Goal: Information Seeking & Learning: Find specific page/section

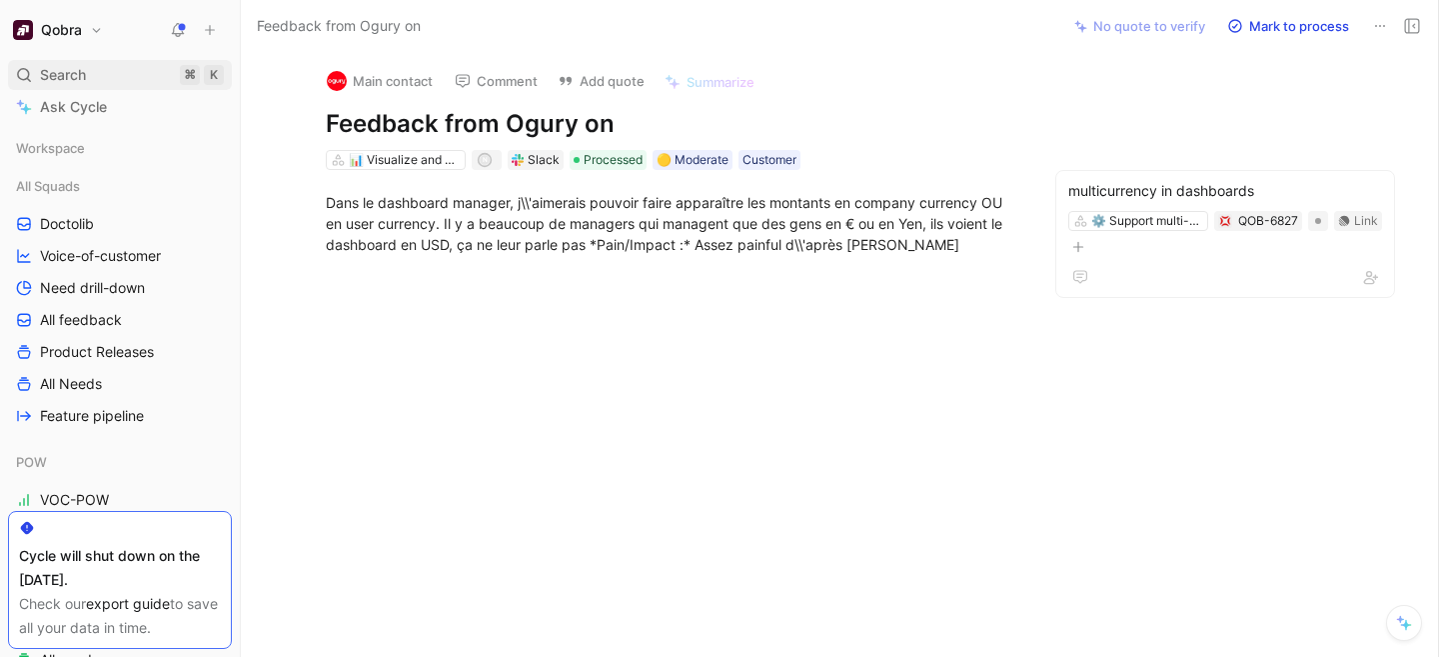
click at [67, 73] on span "Search" at bounding box center [63, 75] width 46 height 24
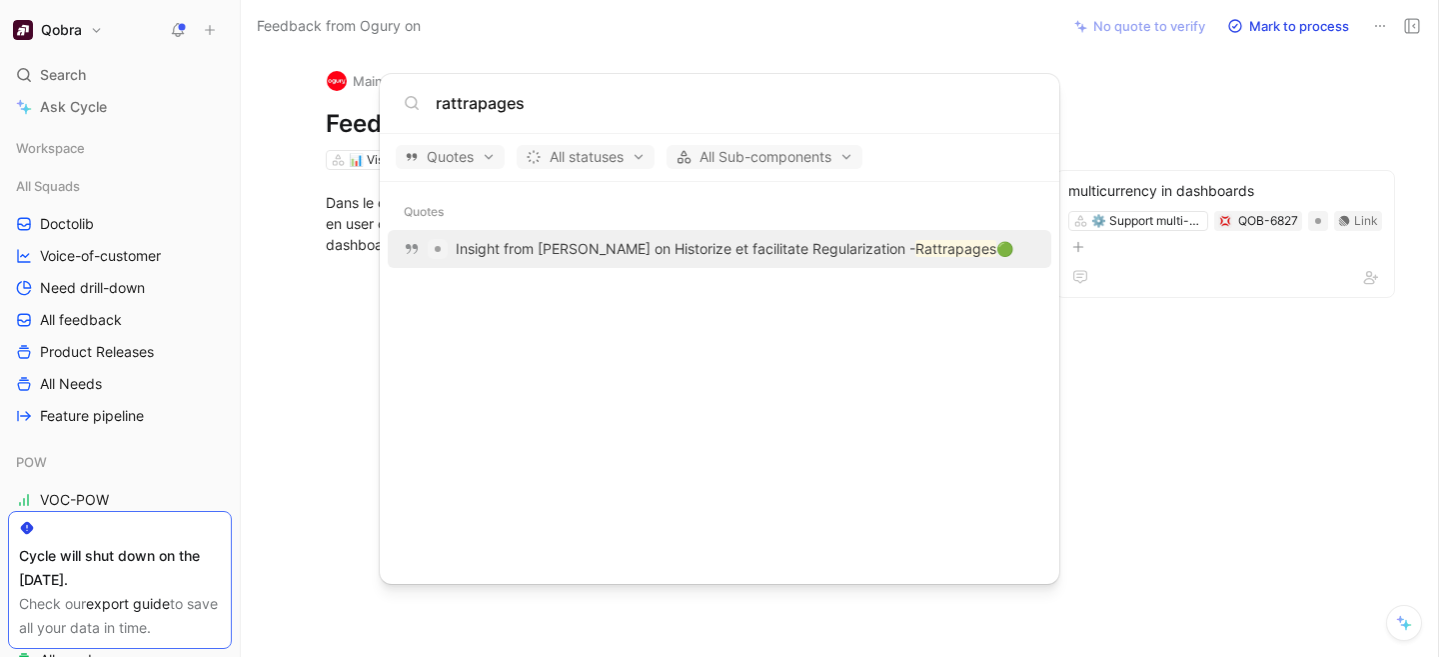
type input "rattrapages"
click at [516, 246] on p "Insight from [PERSON_NAME] on Historize et facilitate Regularization - Rattrapa…" at bounding box center [735, 249] width 558 height 24
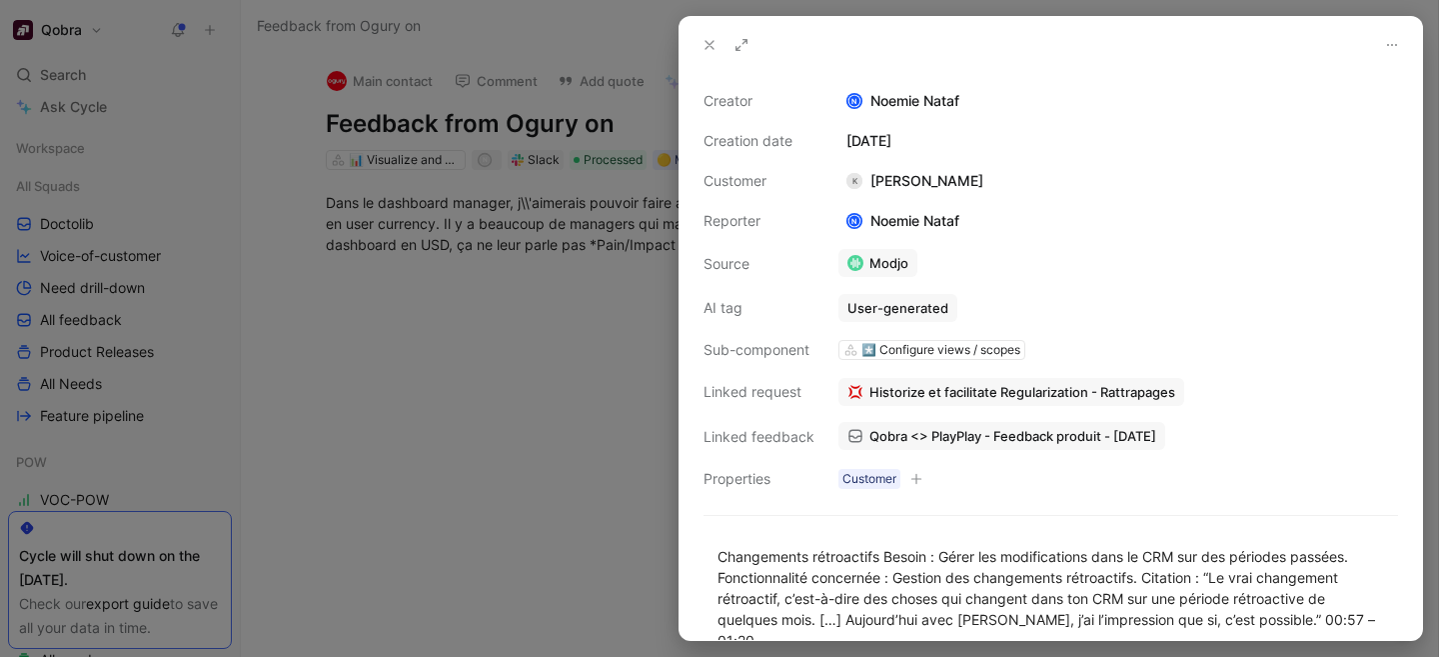
click at [513, 355] on div at bounding box center [719, 328] width 1439 height 657
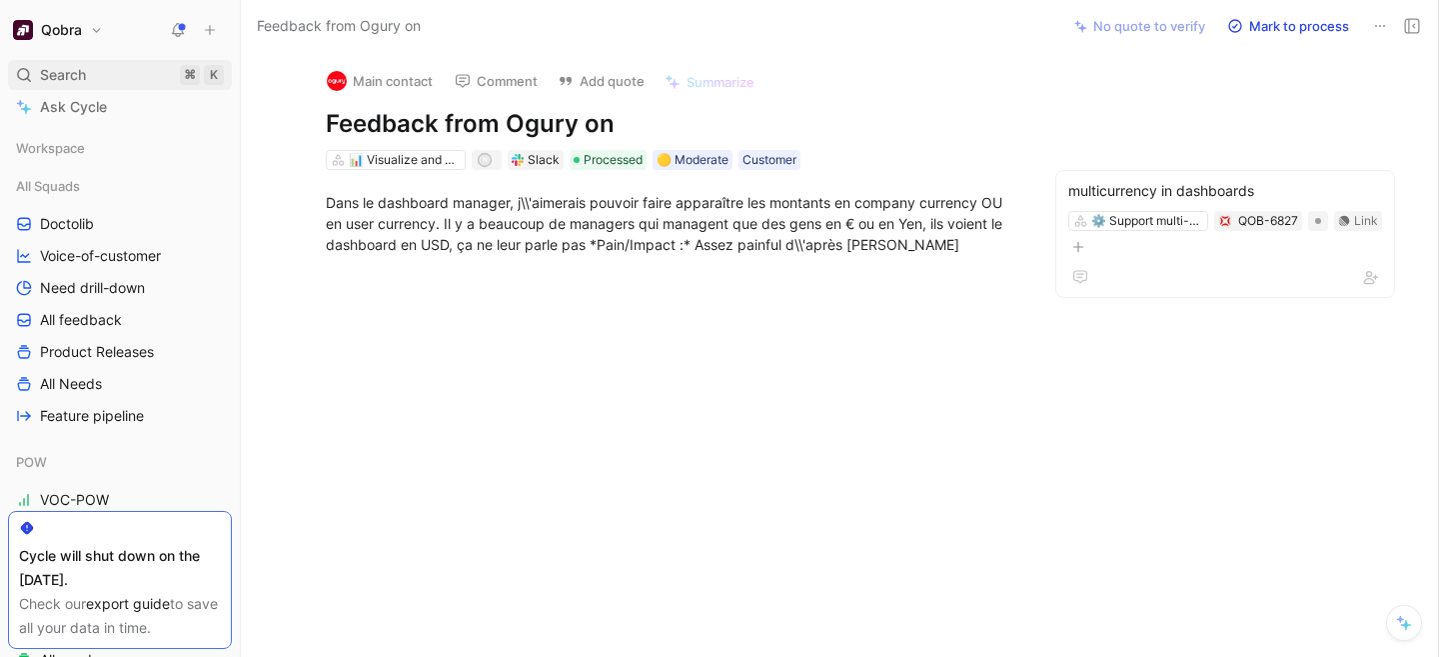
click at [85, 64] on span "Search" at bounding box center [63, 75] width 46 height 24
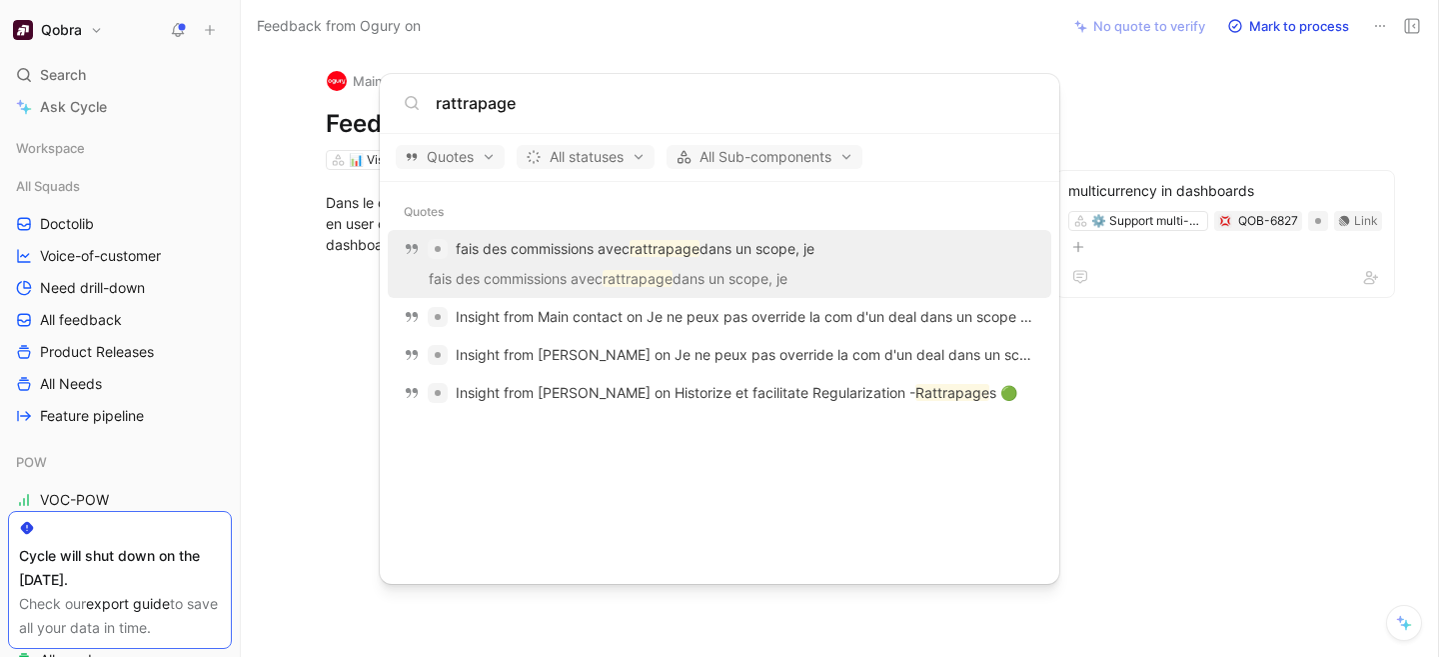
type input "rattrapage"
click at [146, 389] on body "Qobra Search ⌘ K Ask Cycle Workspace All Squads Doctolib Voice-of-customer Need…" at bounding box center [719, 328] width 1439 height 657
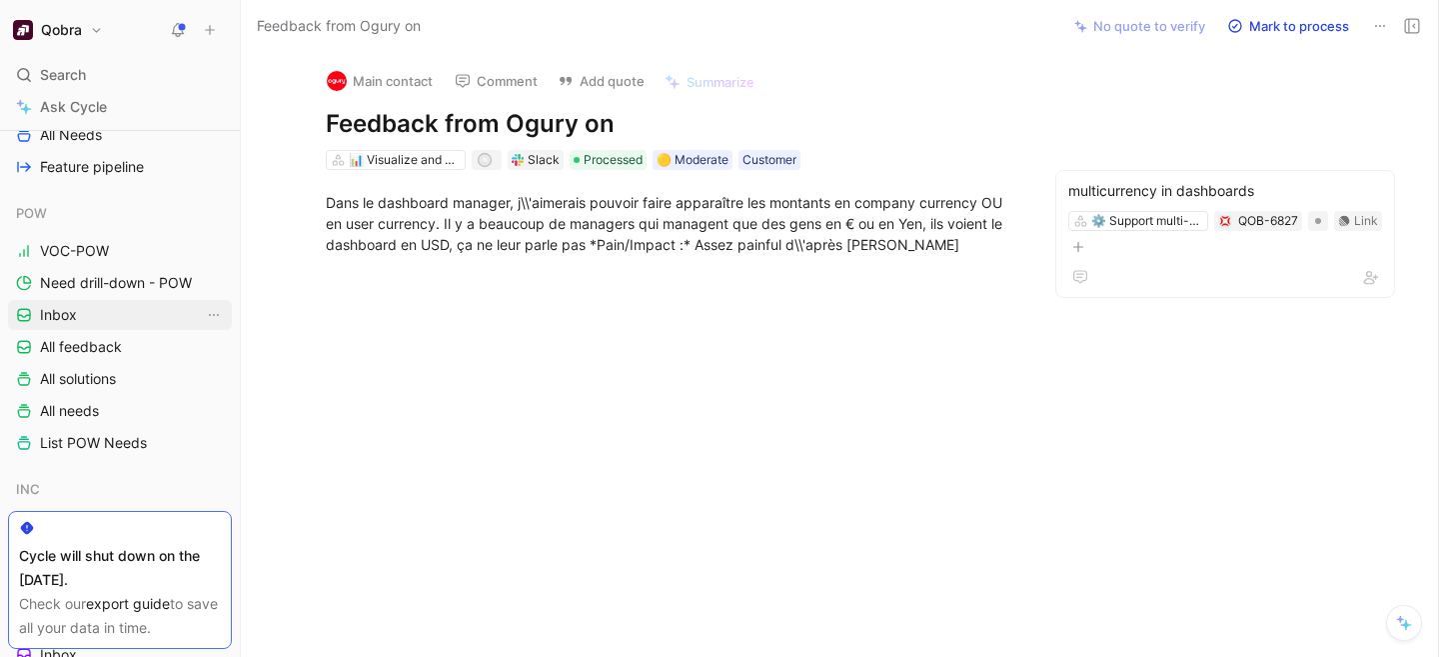
scroll to position [262, 0]
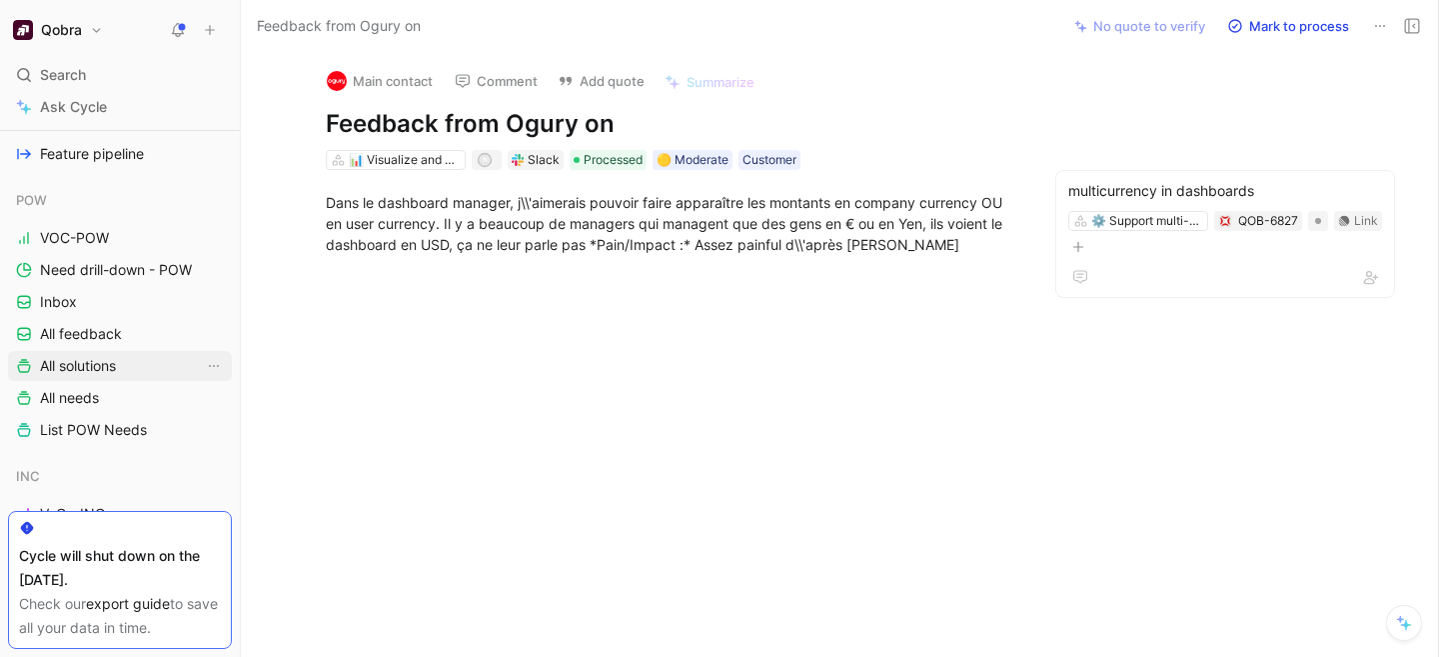
click at [111, 375] on span "All solutions" at bounding box center [78, 366] width 76 height 20
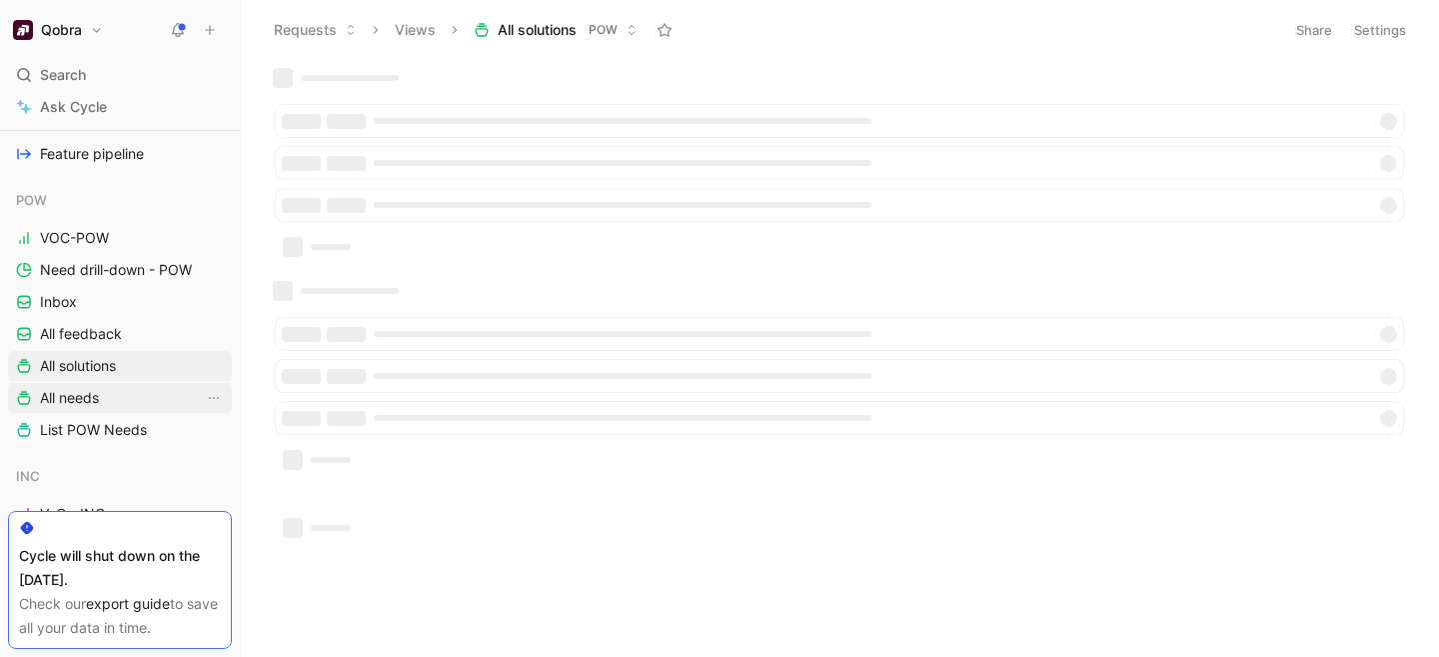
click at [111, 406] on link "All needs" at bounding box center [120, 398] width 224 height 30
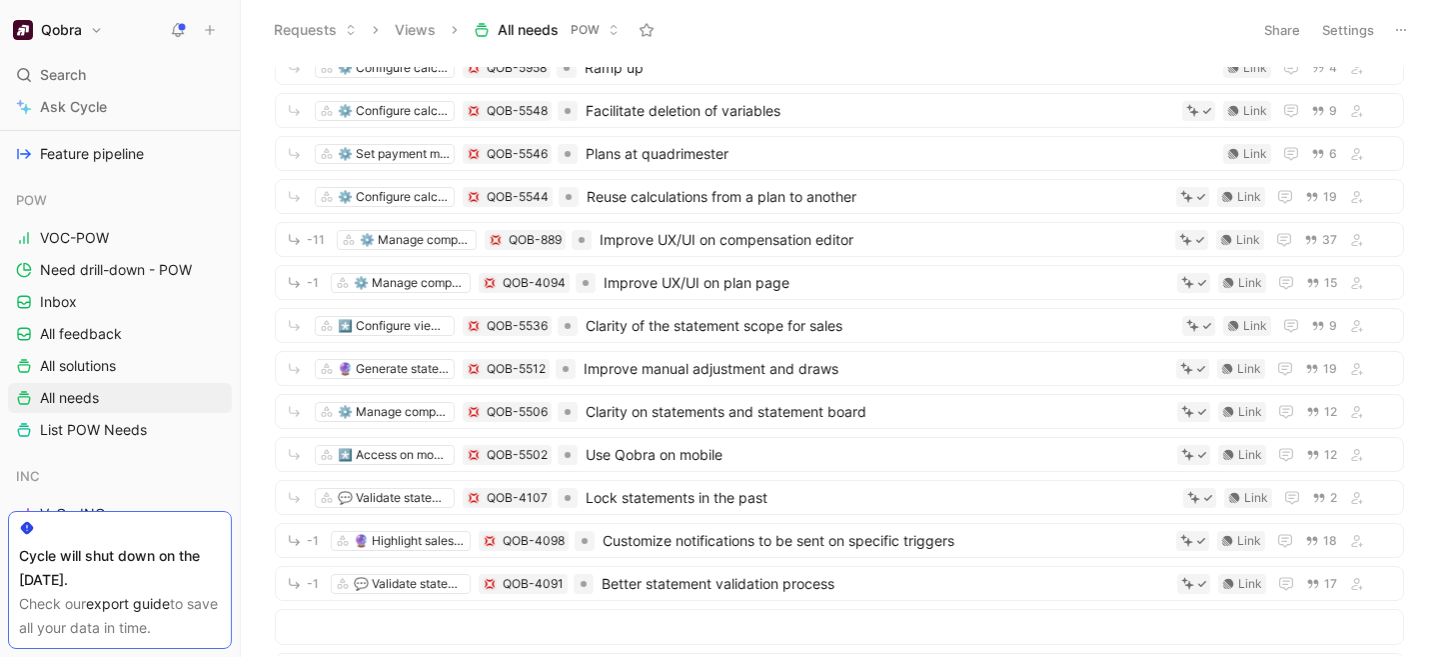
scroll to position [2083, 0]
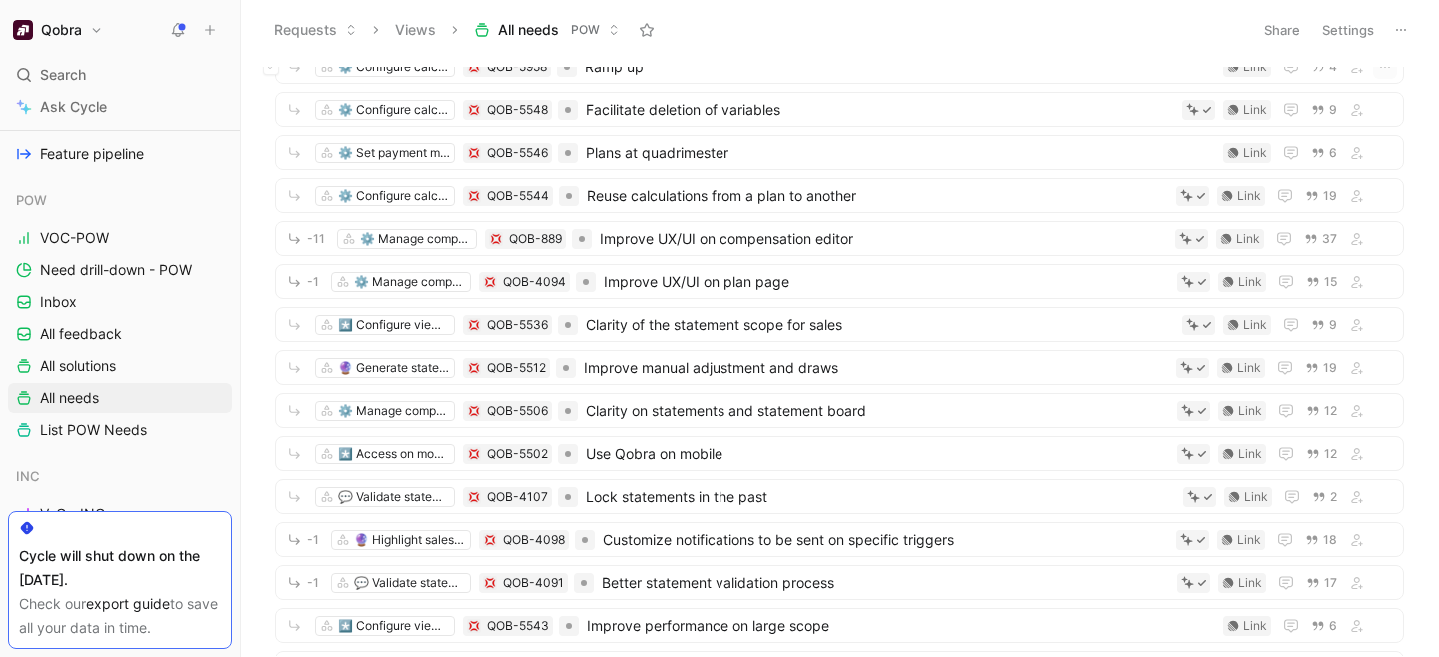
click at [1033, 60] on div "*️⃣ Configure views / scopes QOB-5550 Improve filters in scope Link 24 *️⃣ Conf…" at bounding box center [840, 358] width 1198 height 597
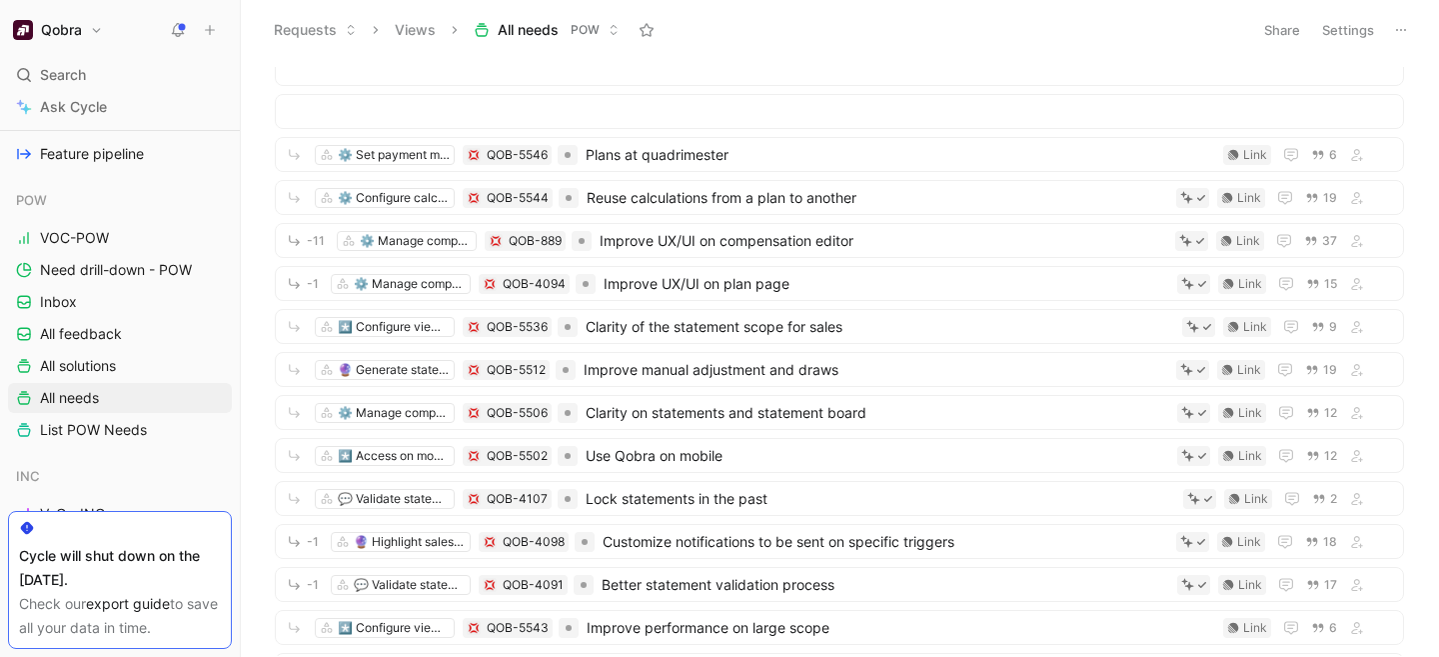
scroll to position [2564, 0]
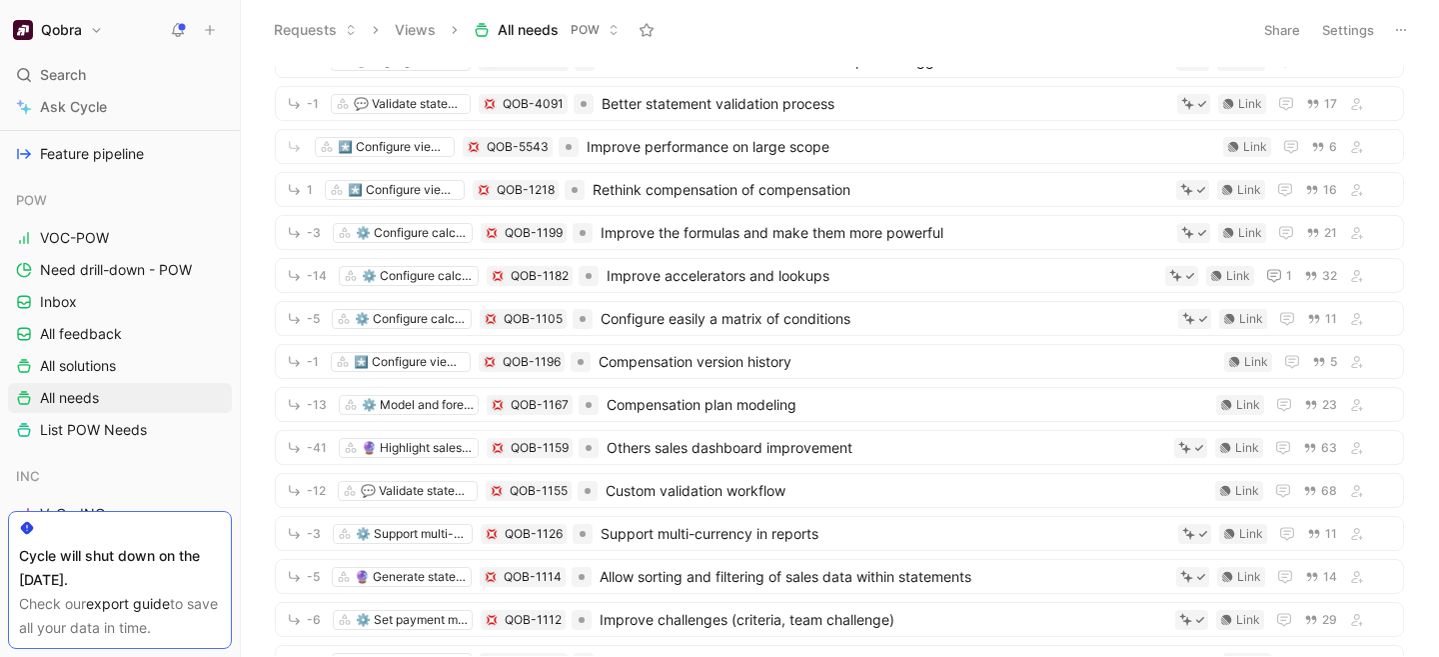
click at [870, 35] on div "Requests Views All needs POW" at bounding box center [752, 30] width 978 height 34
click at [919, 48] on header "Requests Views All needs POW Share Settings" at bounding box center [840, 30] width 1198 height 60
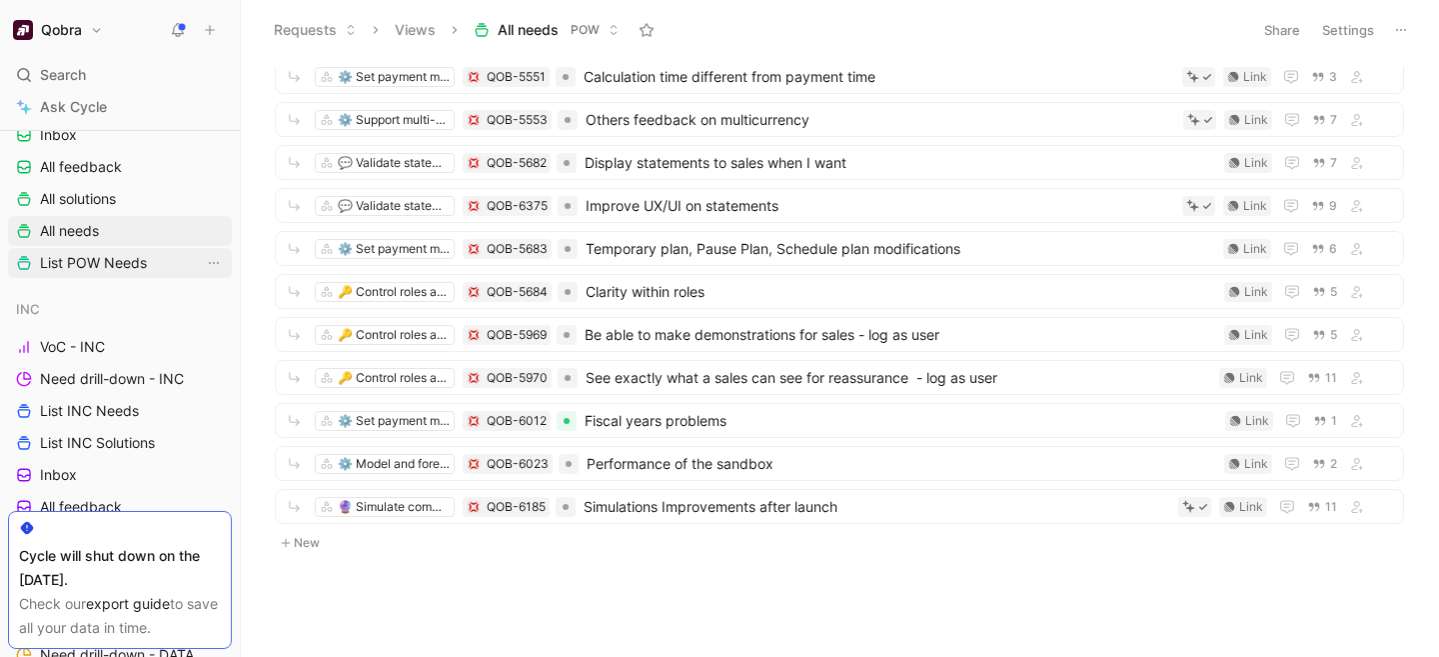
scroll to position [386, 0]
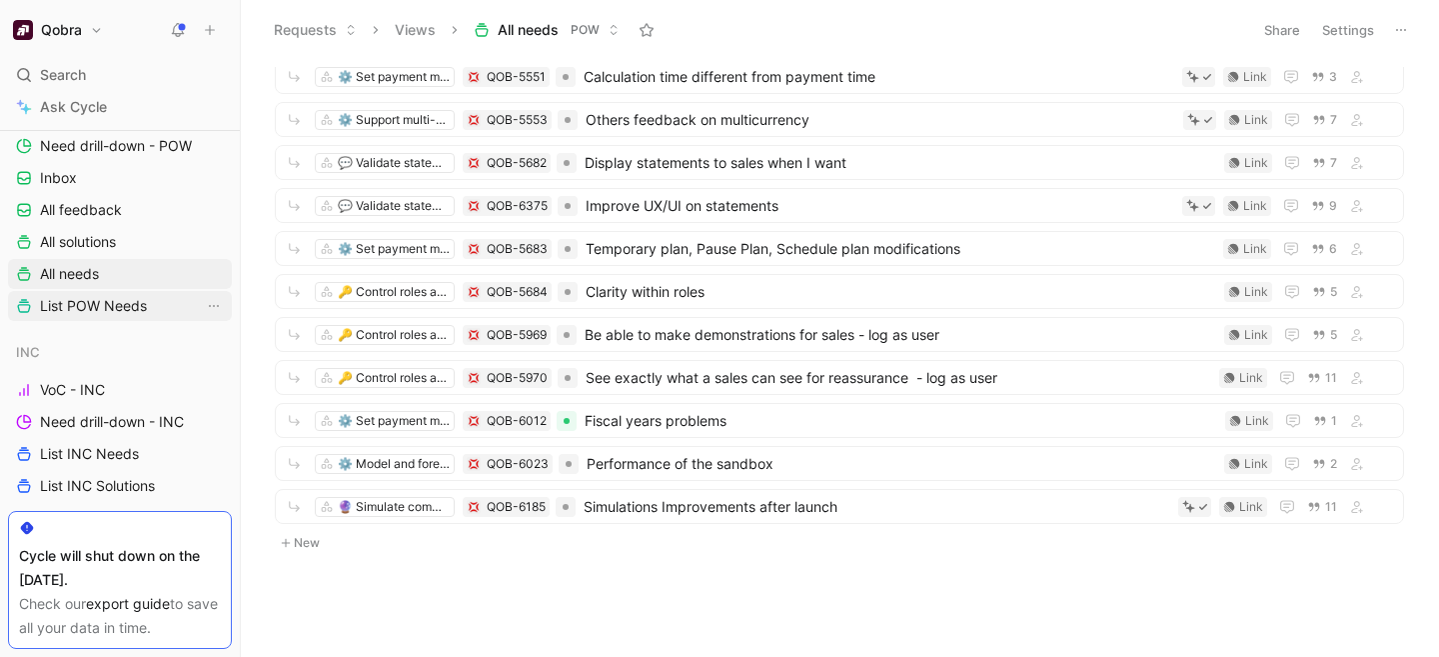
click at [97, 307] on span "List POW Needs" at bounding box center [93, 306] width 107 height 20
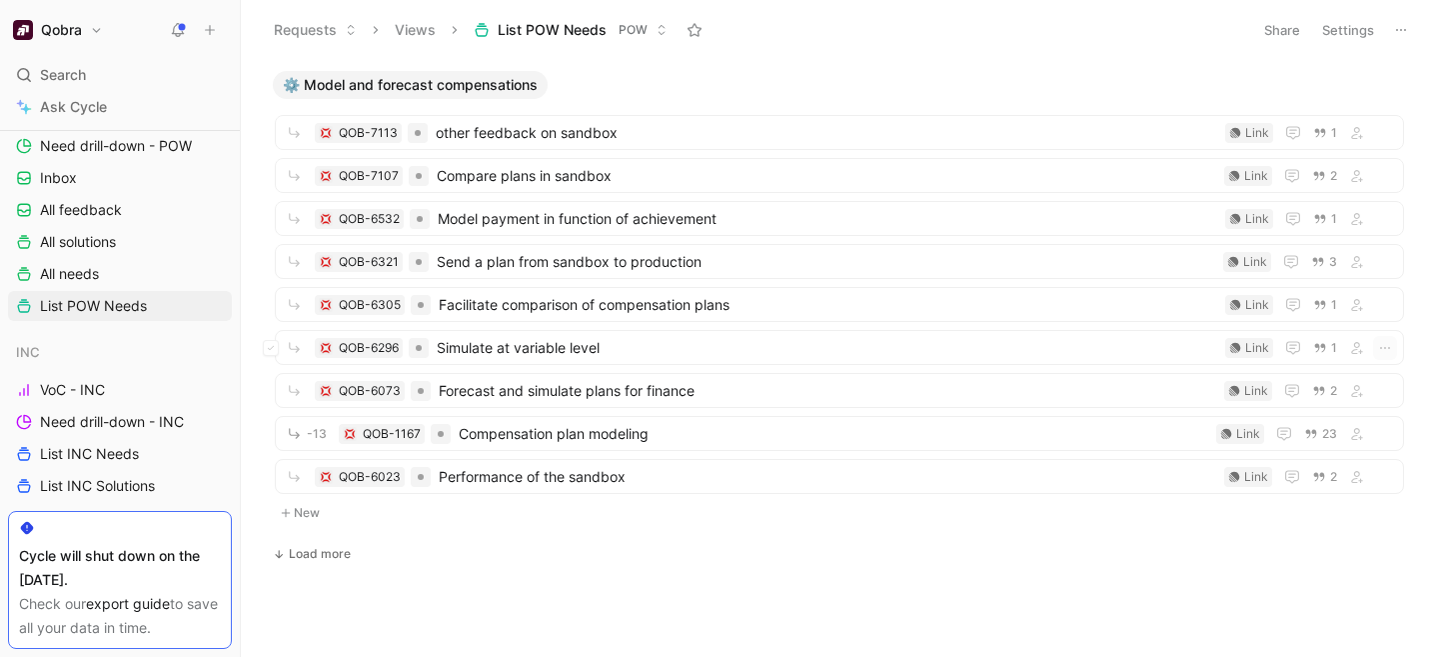
scroll to position [3298, 0]
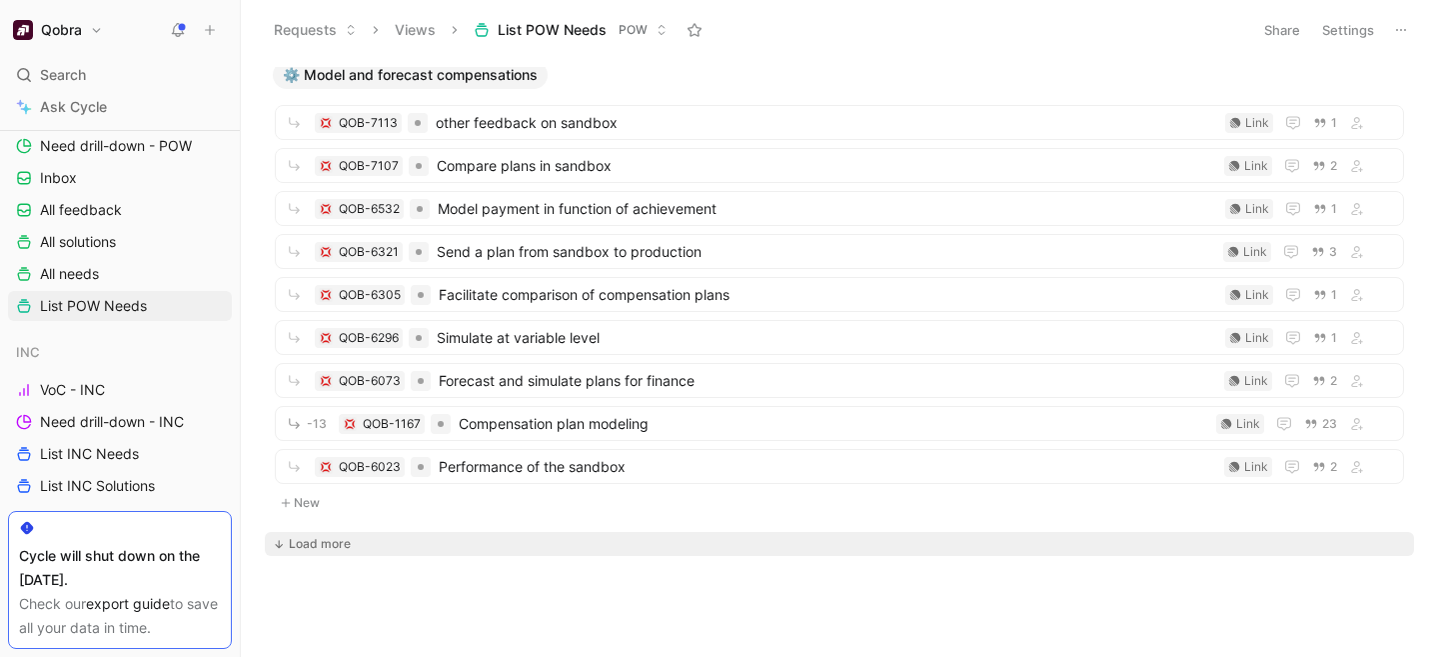
click at [340, 538] on div "Load more" at bounding box center [320, 544] width 62 height 20
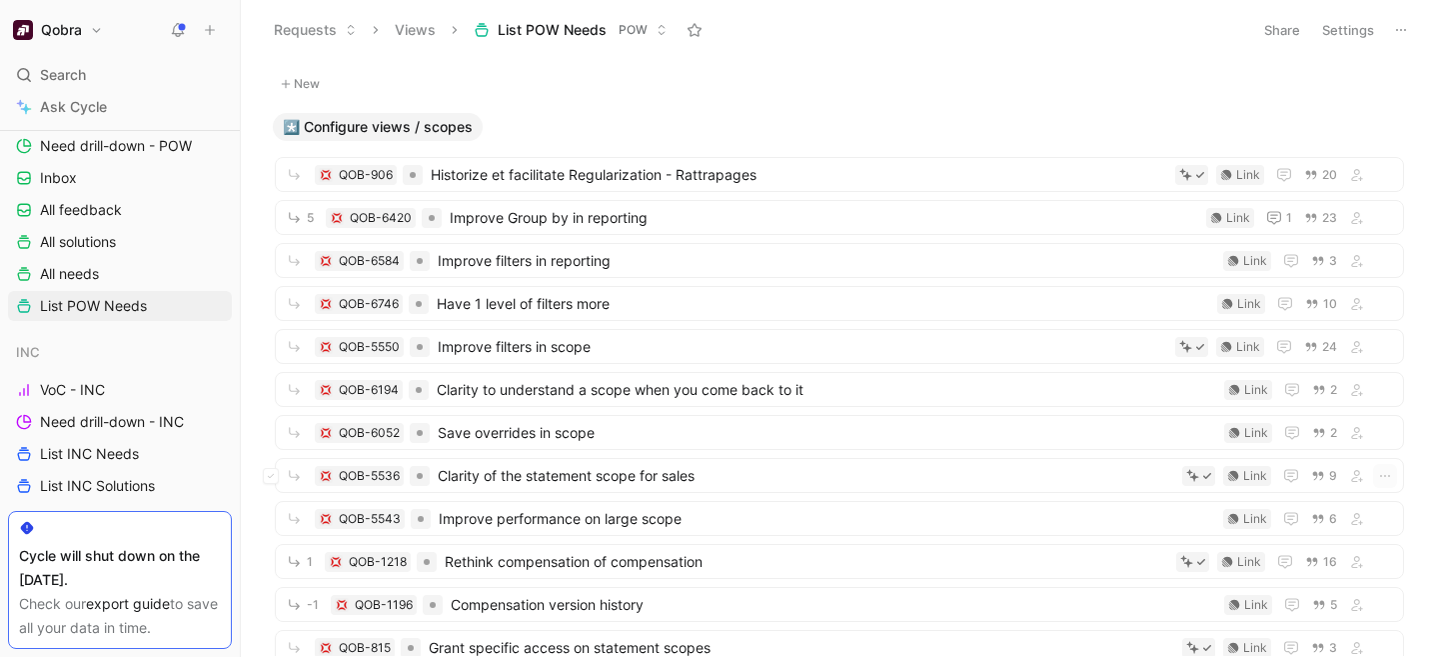
scroll to position [470, 0]
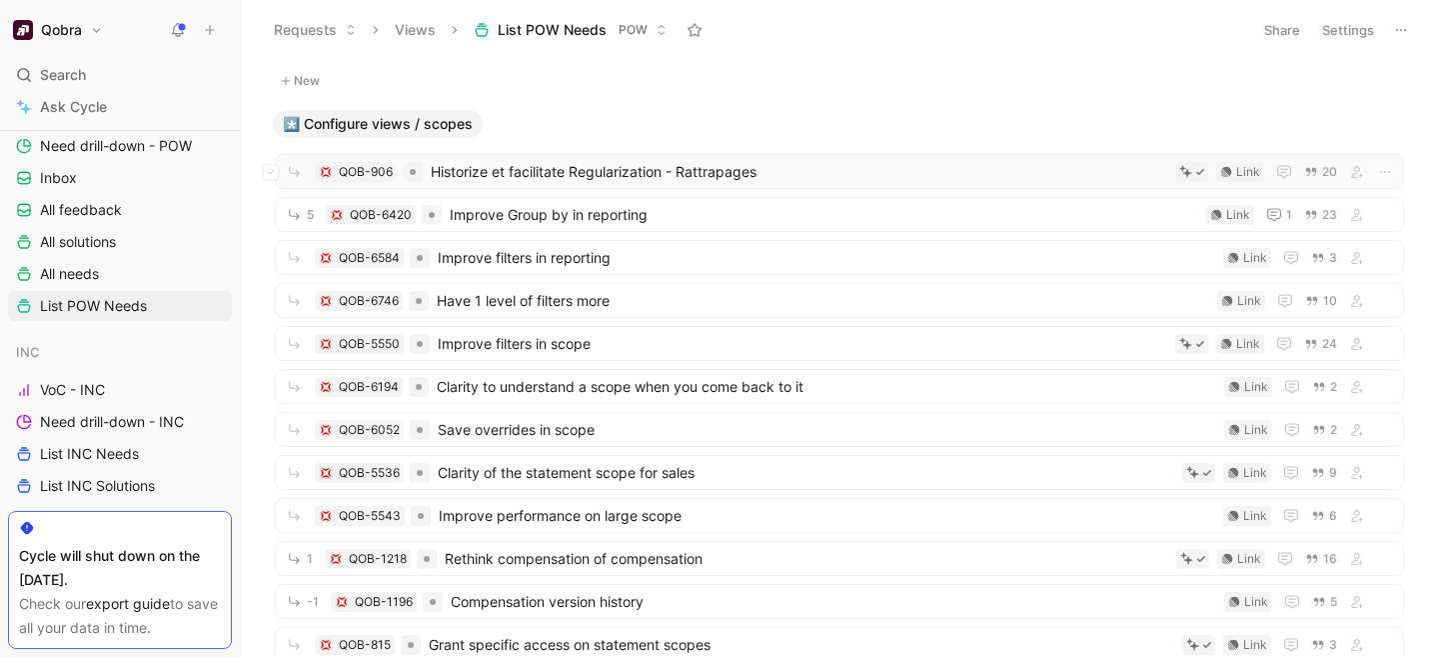
click at [600, 167] on span "Historize et facilitate Regularization - Rattrapages" at bounding box center [799, 172] width 737 height 24
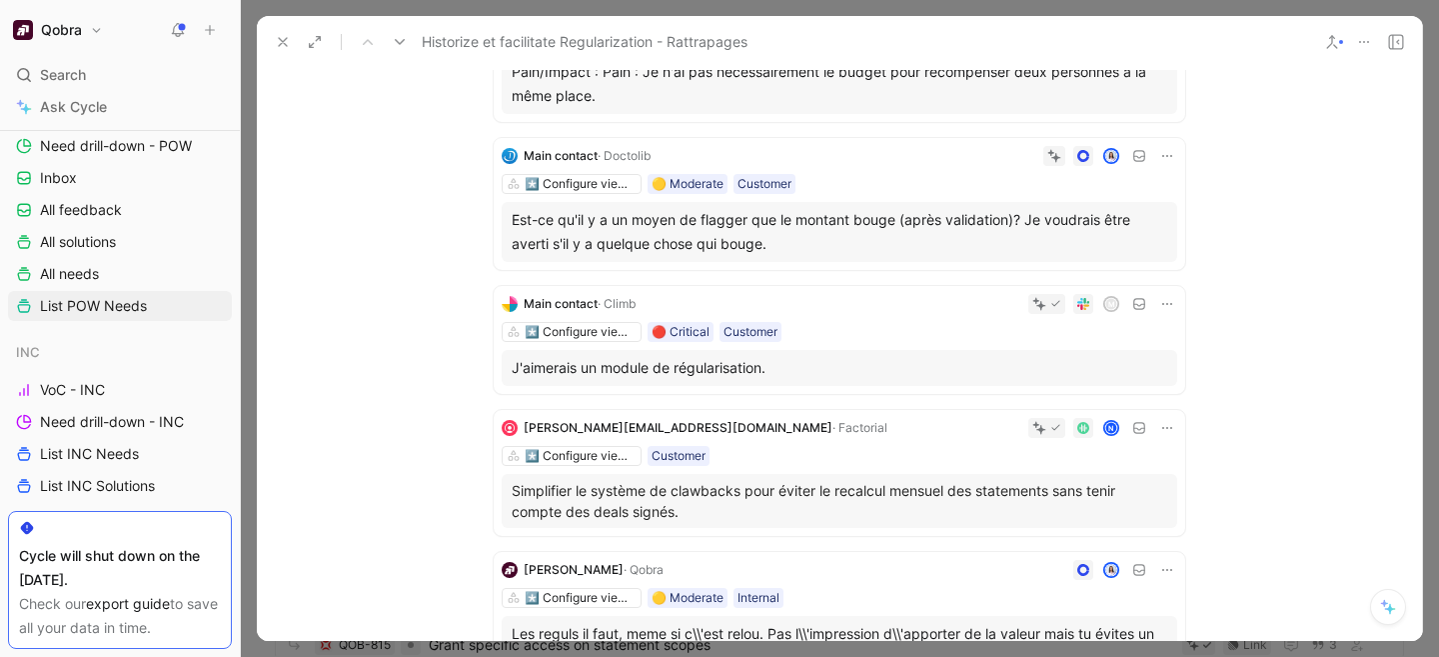
scroll to position [318, 0]
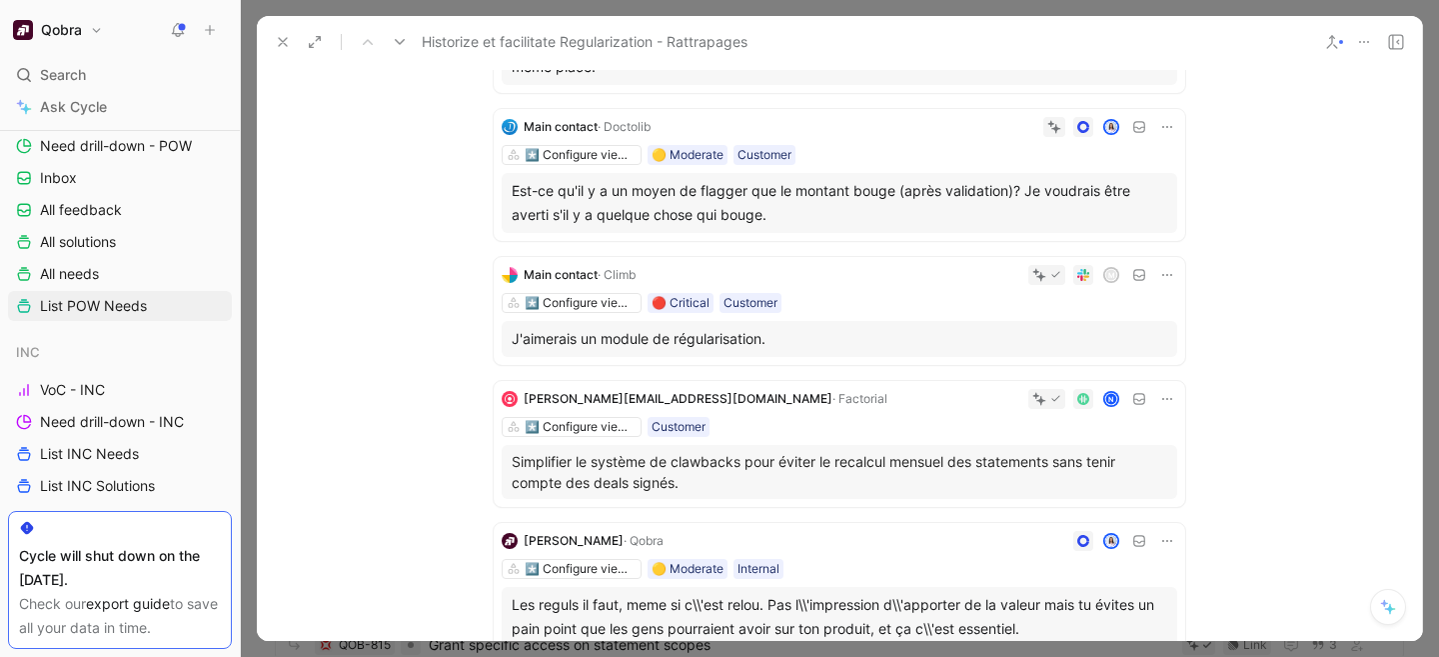
click at [1265, 176] on div "Quotes 20 7 recommended quotes Main contact · En Voiture [PERSON_NAME] *️⃣ Conf…" at bounding box center [839, 657] width 1165 height 1521
click at [274, 43] on button at bounding box center [283, 42] width 28 height 28
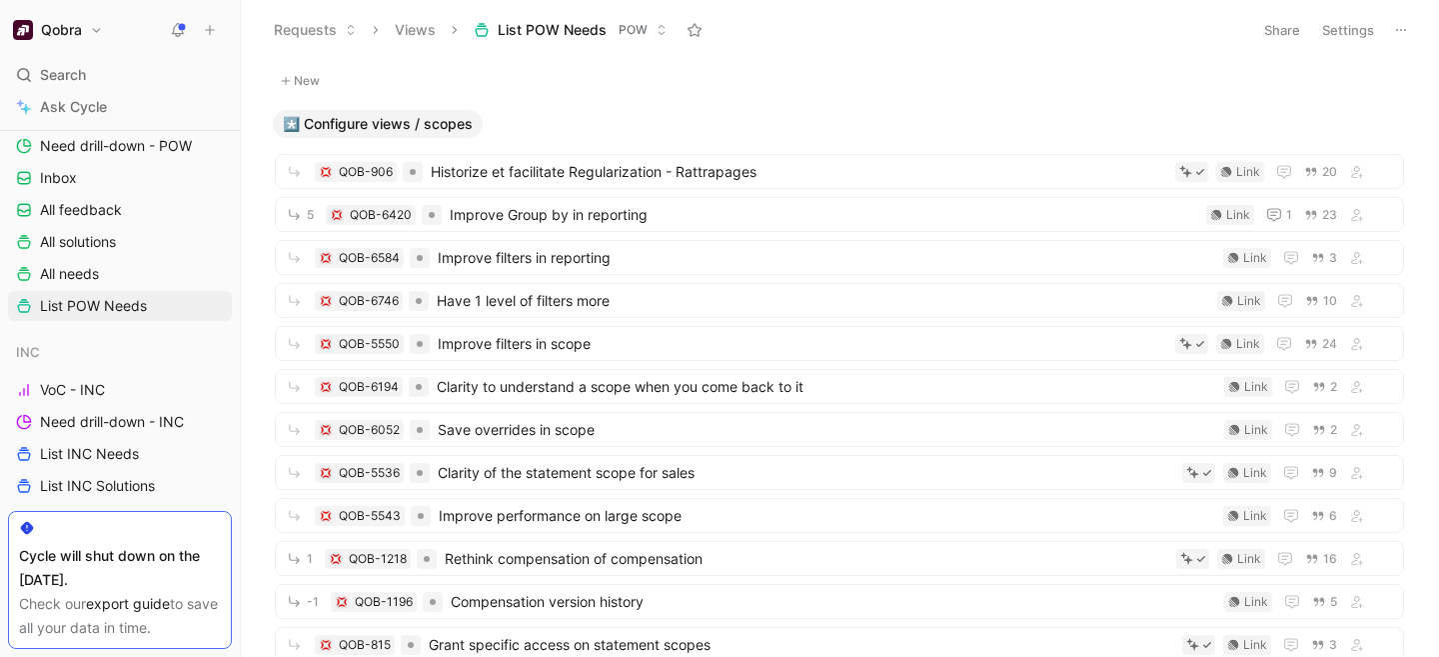
click at [821, 96] on div "*️⃣ Access on mobile QOB-5502 Use Qobra on mobile Link 12 New ⚙️ Configure calc…" at bounding box center [837, 361] width 1171 height 589
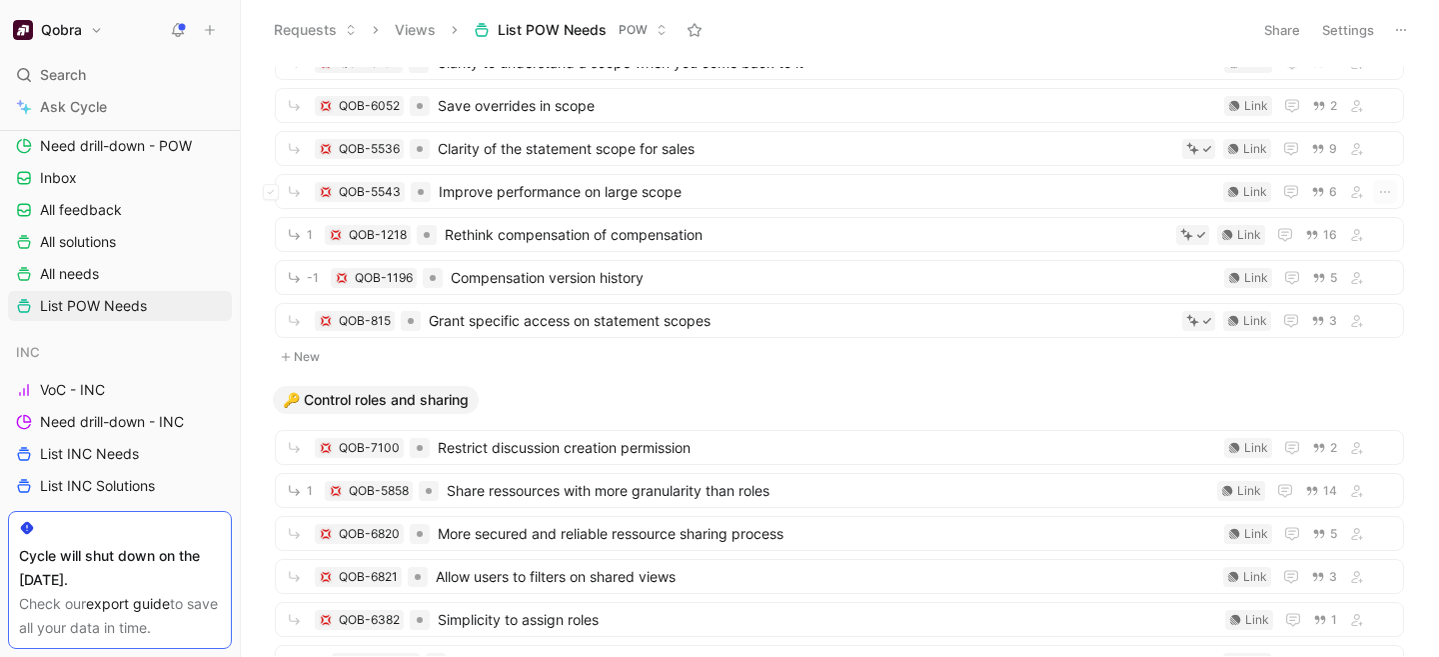
scroll to position [961, 0]
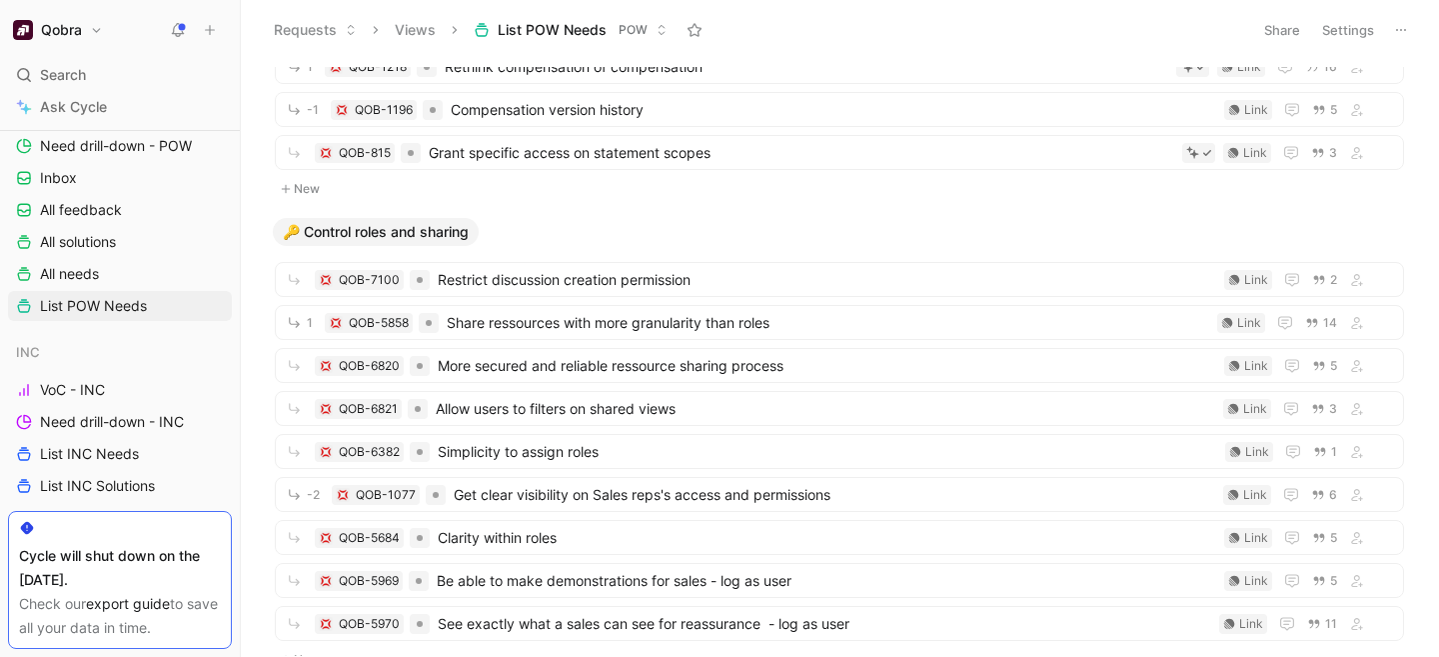
click at [775, 198] on button "New" at bounding box center [839, 189] width 1133 height 24
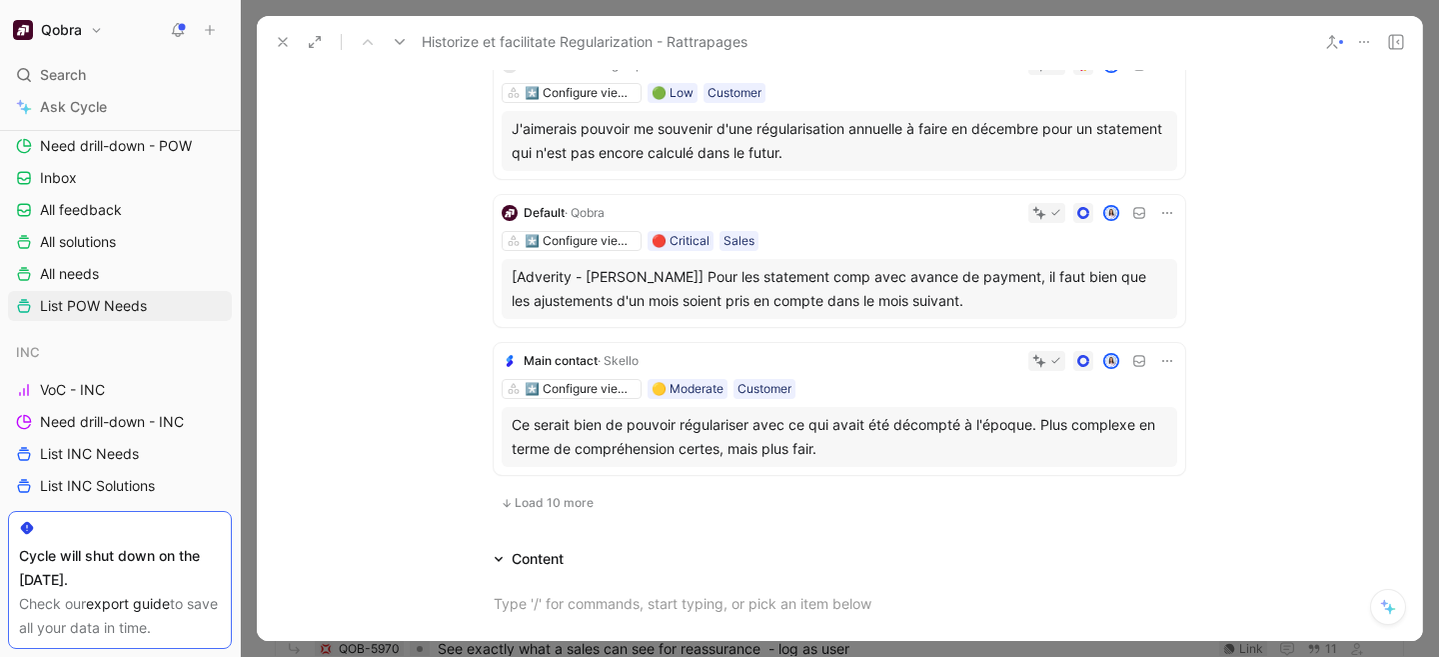
scroll to position [1229, 0]
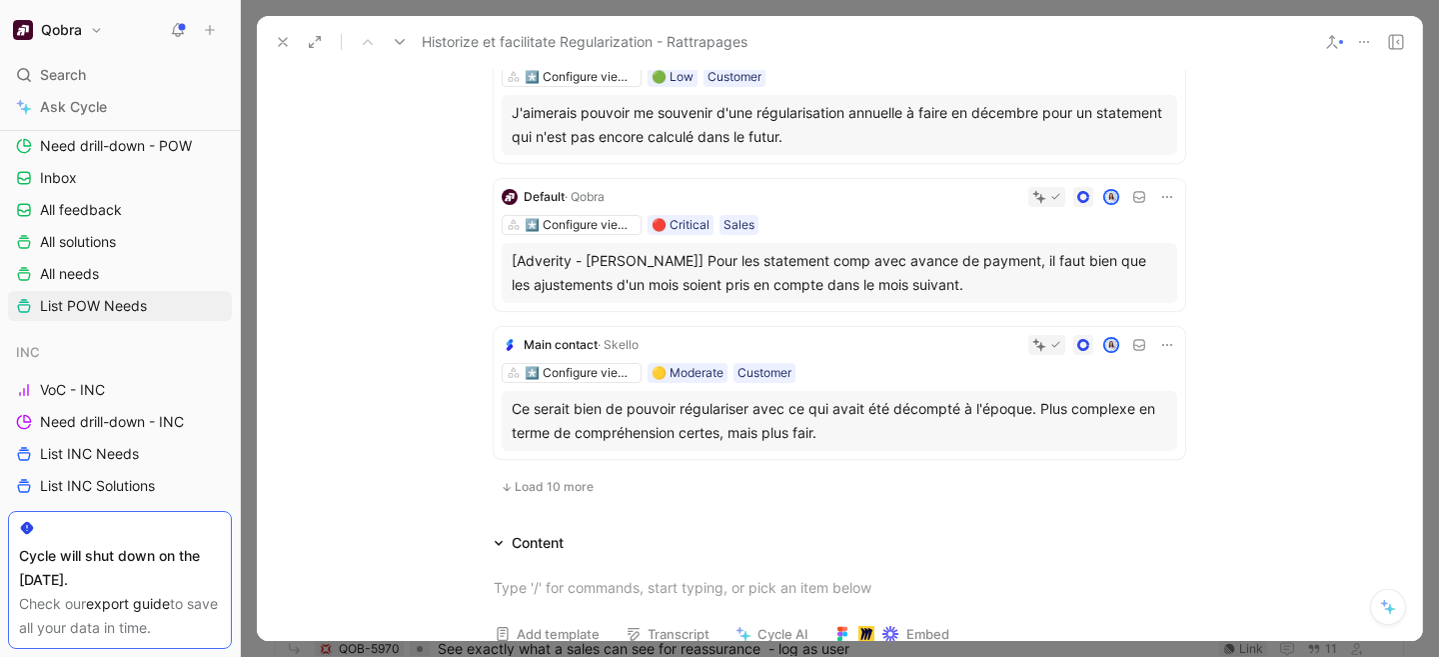
click at [539, 487] on span "Load 10 more" at bounding box center [554, 487] width 79 height 16
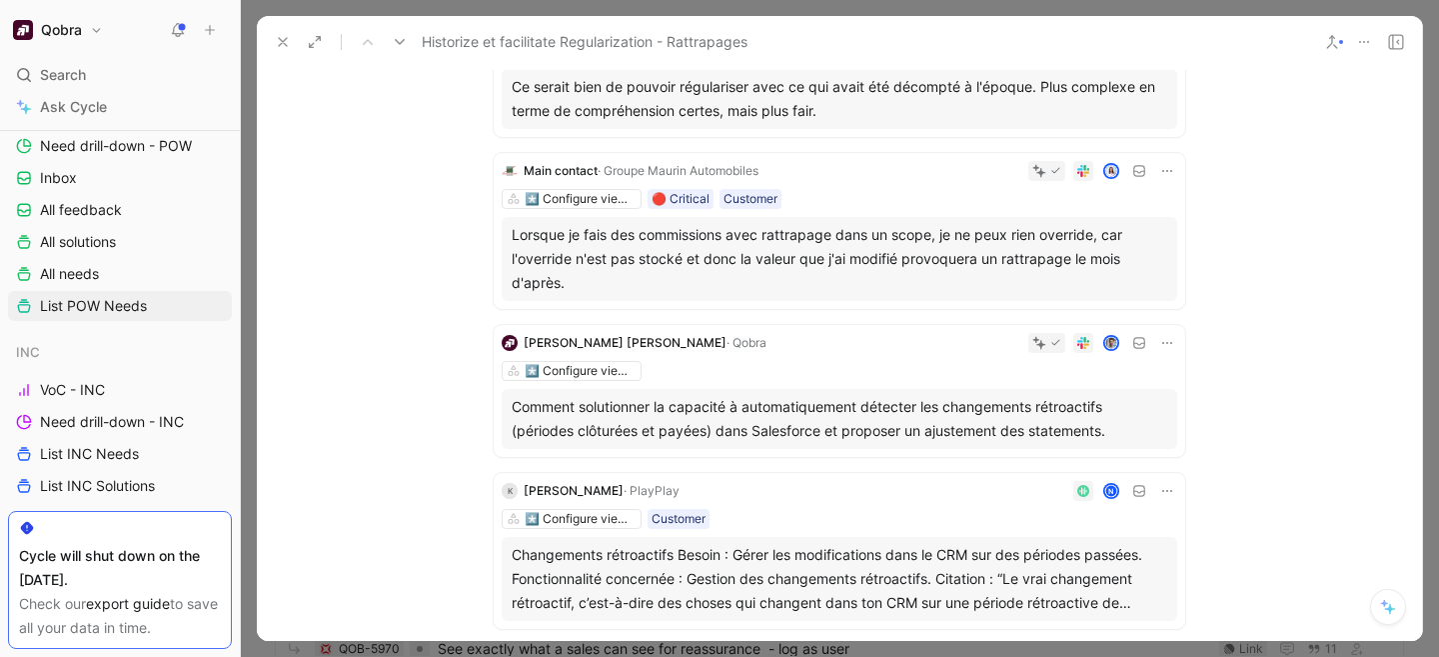
scroll to position [1547, 0]
